Goal: Check status: Check status

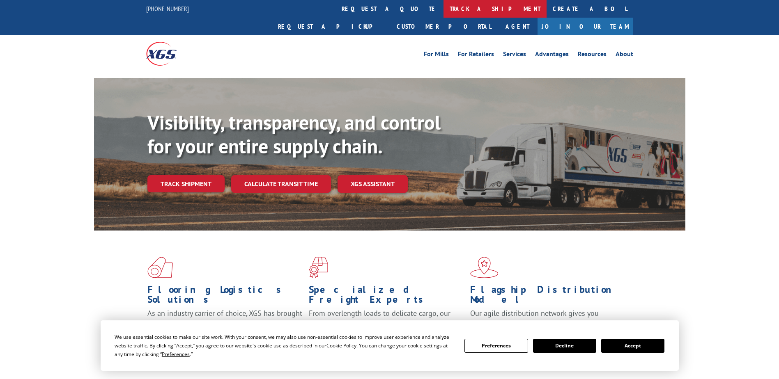
click at [443, 9] on link "track a shipment" at bounding box center [494, 9] width 103 height 18
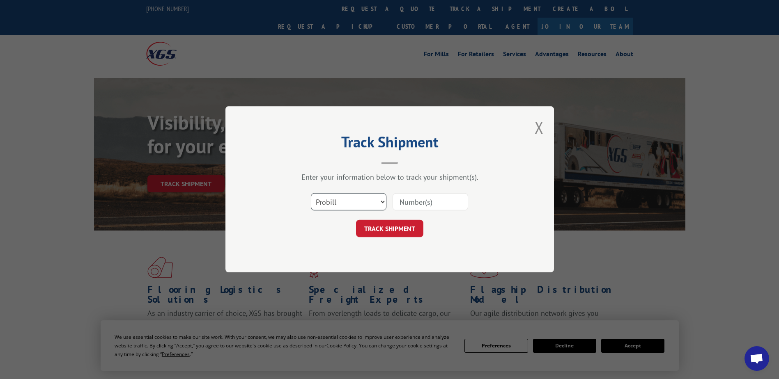
click at [337, 200] on select "Select category... Probill BOL PO" at bounding box center [349, 202] width 76 height 17
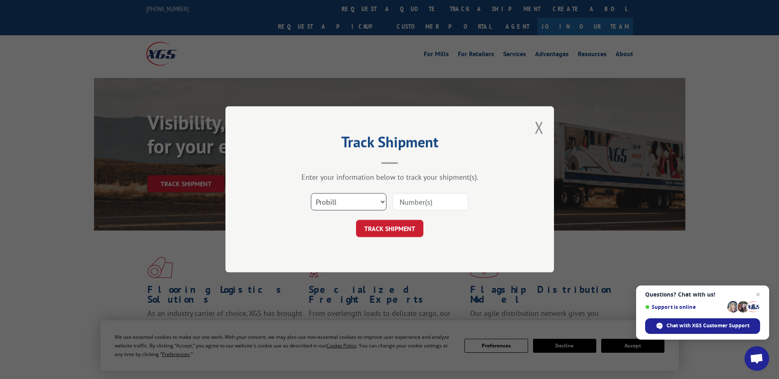
select select "bol"
click at [311, 194] on select "Select category... Probill BOL PO" at bounding box center [349, 202] width 76 height 17
click at [408, 202] on input at bounding box center [430, 202] width 76 height 17
paste input "2874584"
type input "2874584"
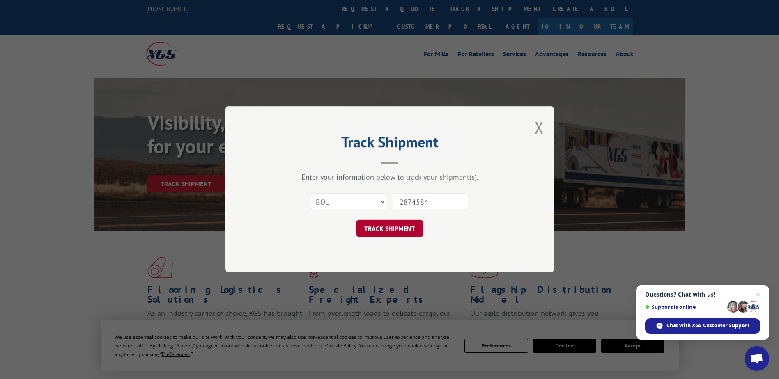
click at [383, 227] on button "TRACK SHIPMENT" at bounding box center [389, 228] width 67 height 17
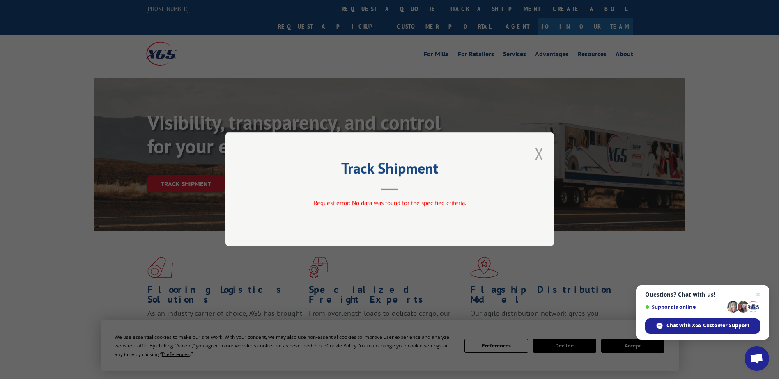
click at [535, 152] on button "Close modal" at bounding box center [538, 154] width 9 height 22
